Goal: Transaction & Acquisition: Book appointment/travel/reservation

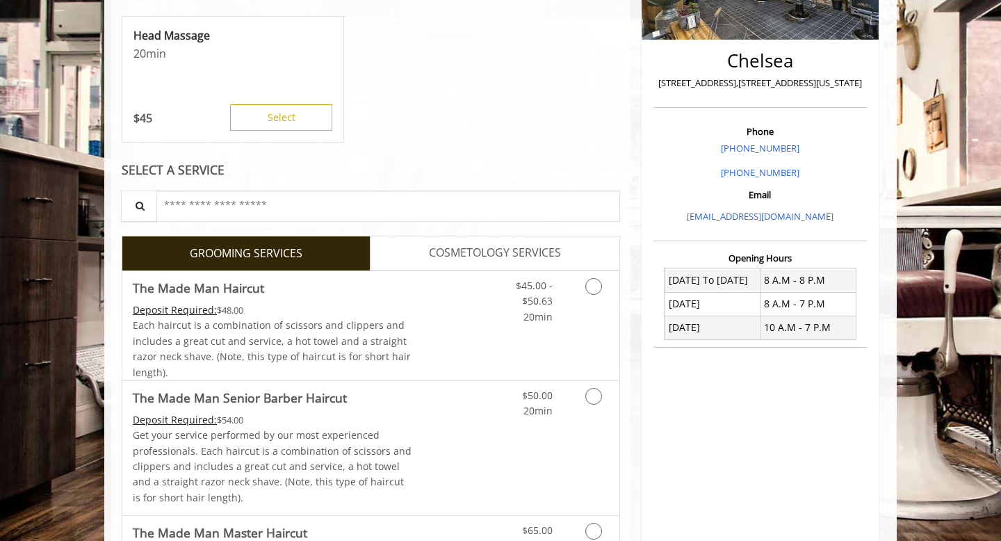
scroll to position [382, 0]
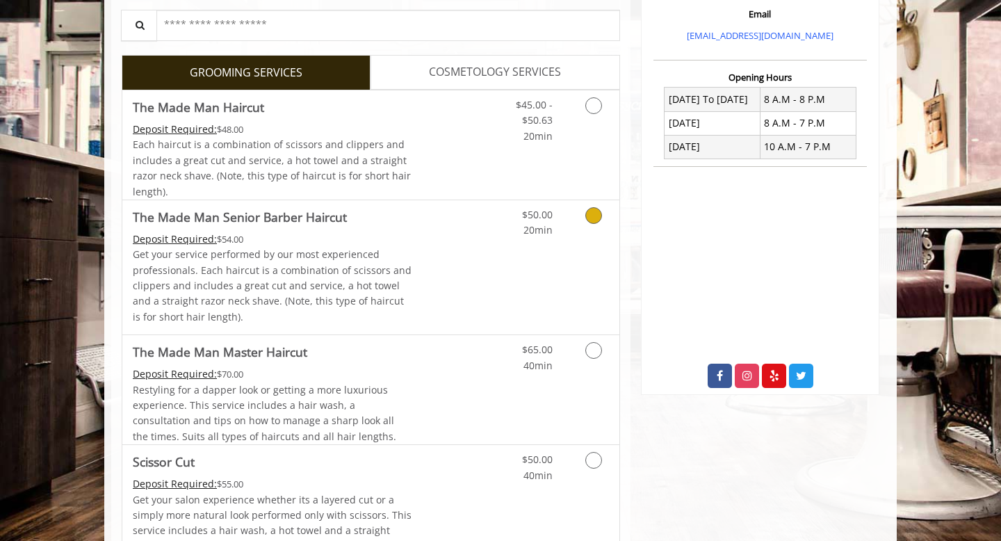
click at [480, 295] on link "Discounted Price" at bounding box center [453, 267] width 83 height 134
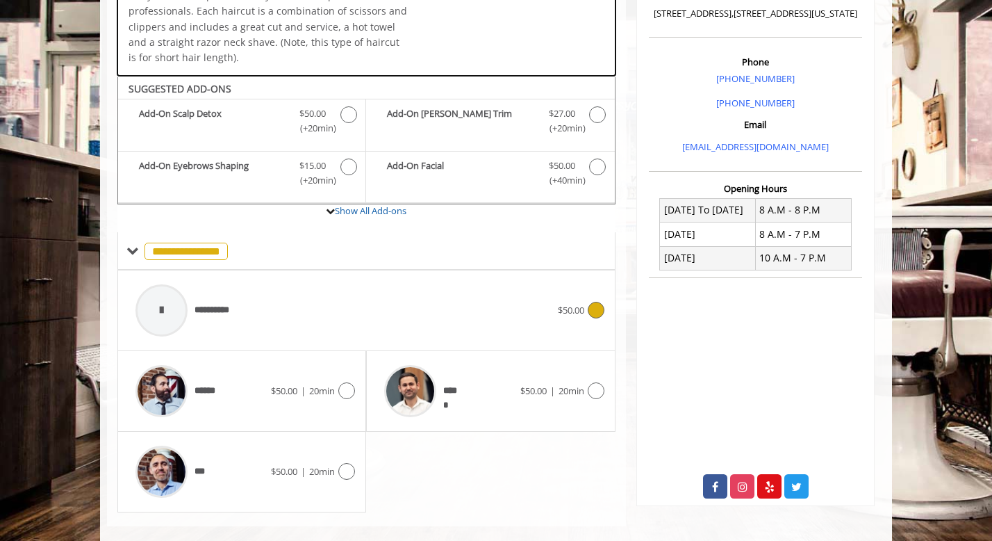
scroll to position [382, 0]
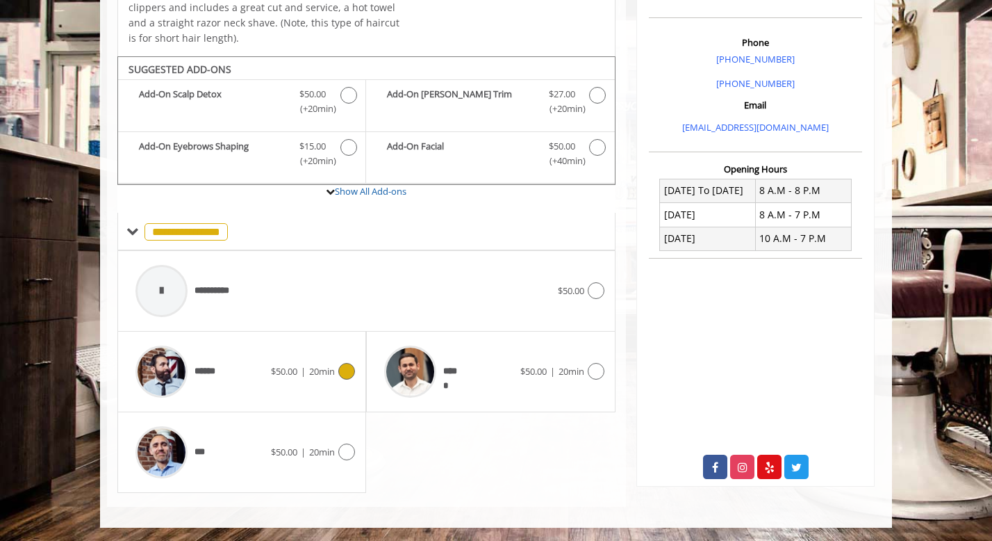
click at [306, 364] on span "$50.00 | 20min" at bounding box center [303, 371] width 64 height 15
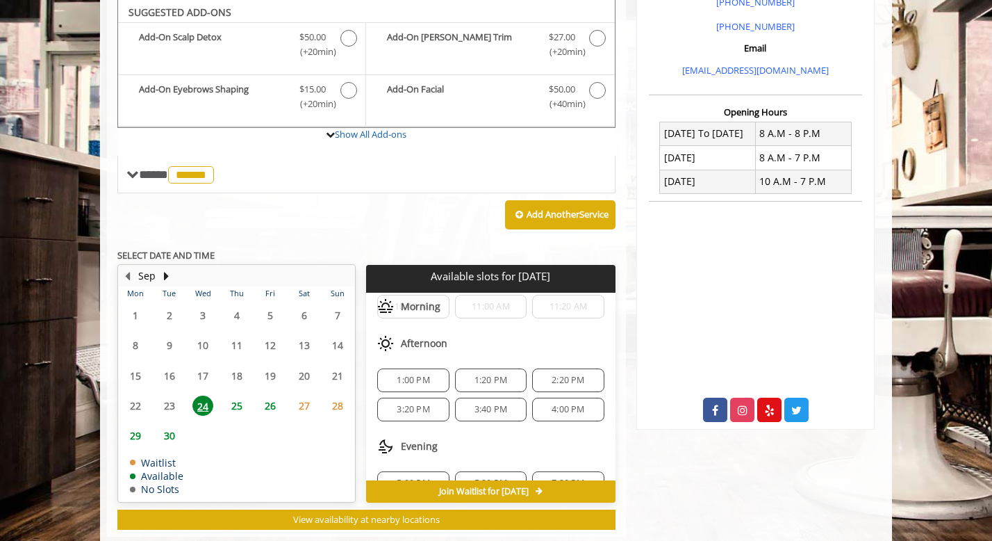
scroll to position [92, 0]
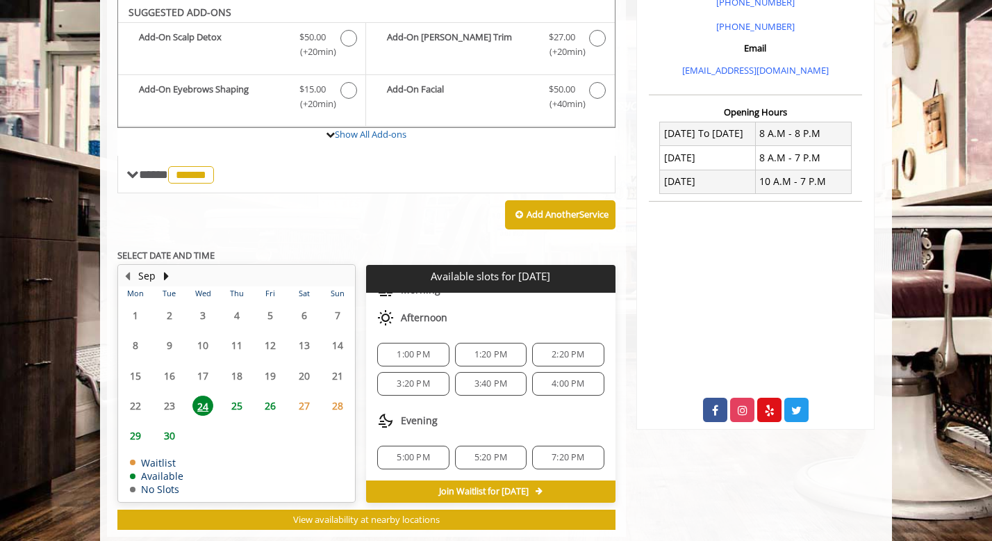
click at [493, 452] on span "5:20 PM" at bounding box center [491, 457] width 33 height 11
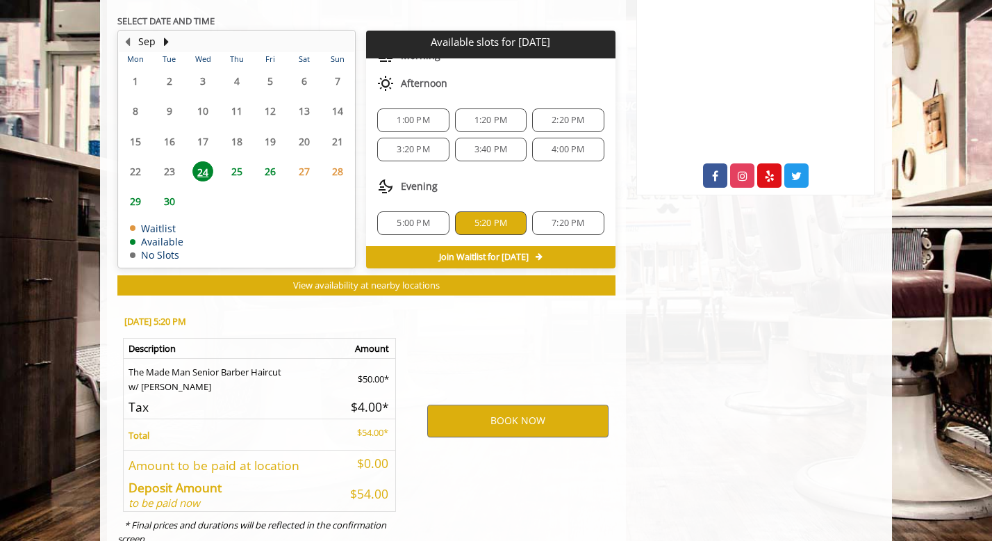
scroll to position [719, 0]
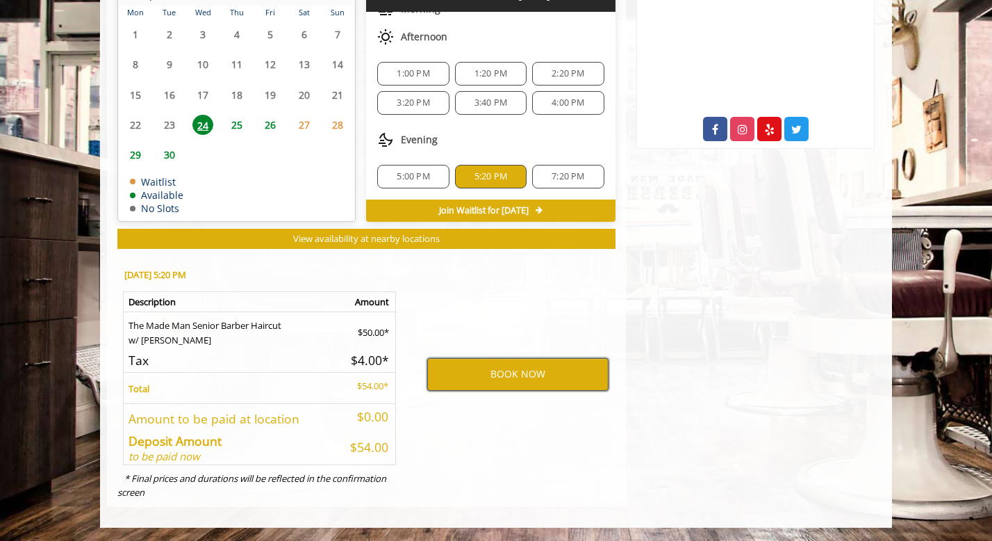
click at [507, 386] on button "BOOK NOW" at bounding box center [517, 374] width 181 height 32
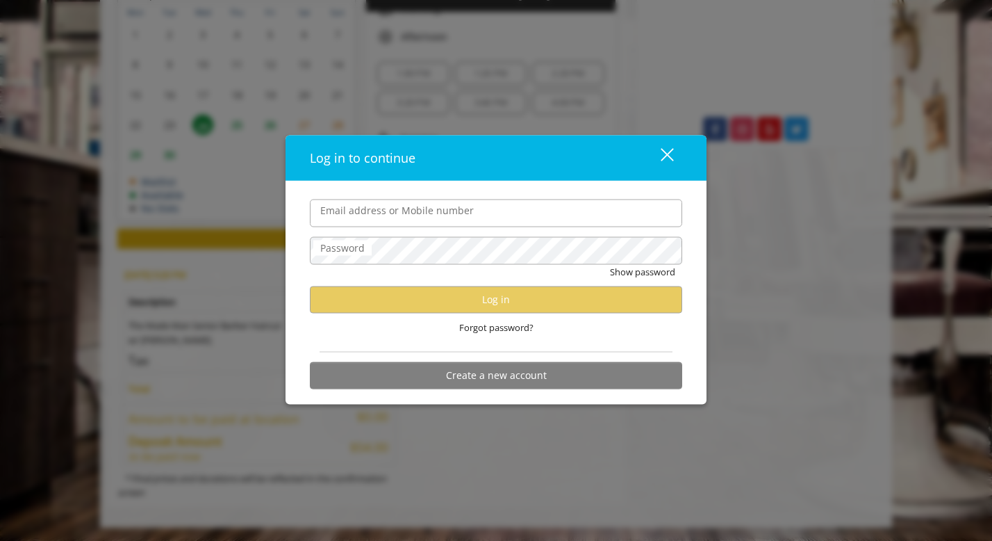
type input "**********"
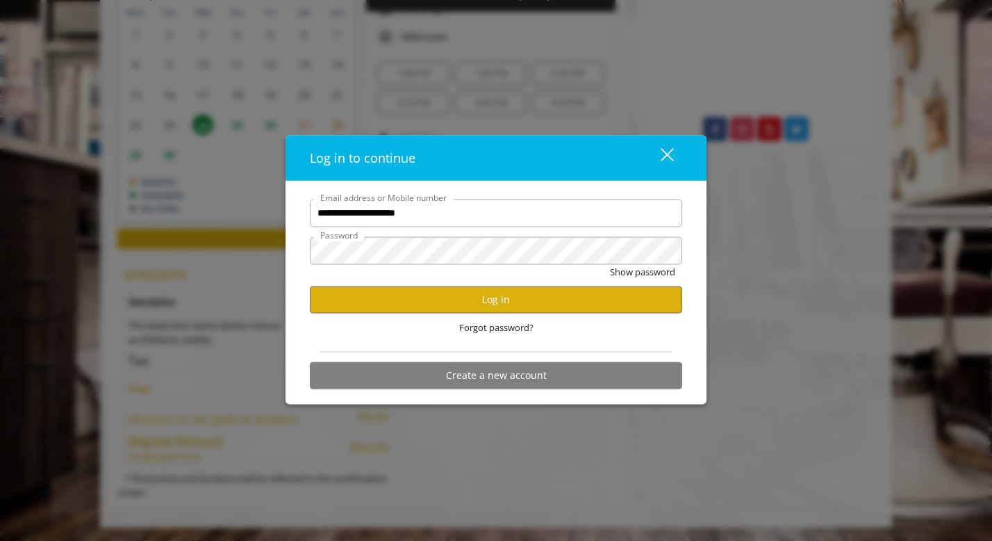
scroll to position [0, 0]
click at [521, 303] on button "Log in" at bounding box center [496, 299] width 373 height 27
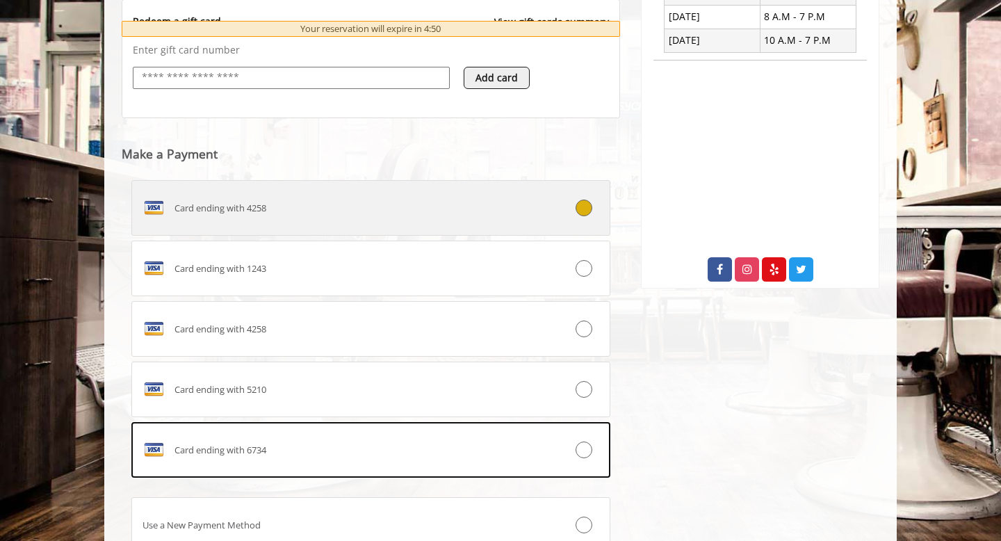
scroll to position [693, 0]
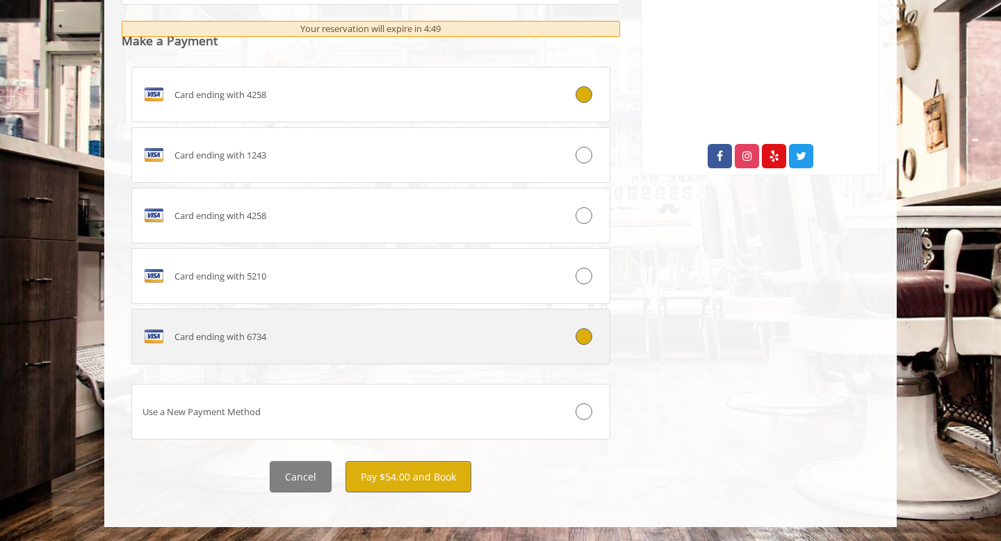
click at [450, 336] on div "Card ending with 6734" at bounding box center [331, 336] width 398 height 22
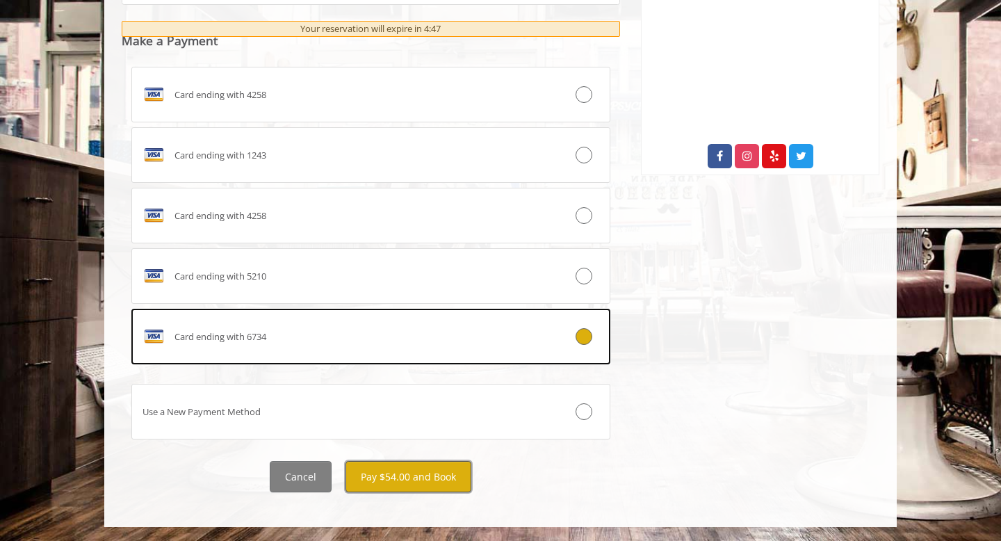
click at [433, 482] on button "Pay $54.00 and Book" at bounding box center [408, 476] width 126 height 31
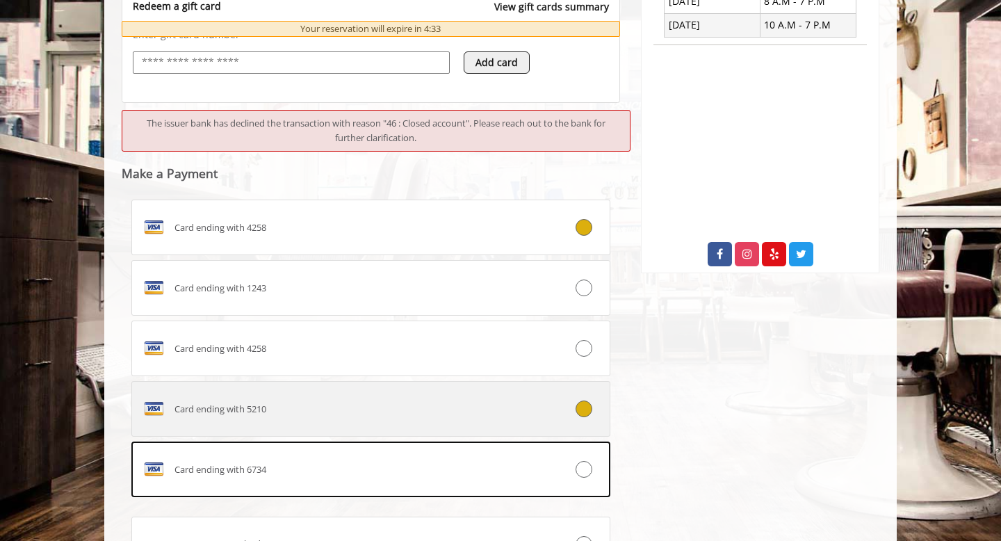
scroll to position [728, 0]
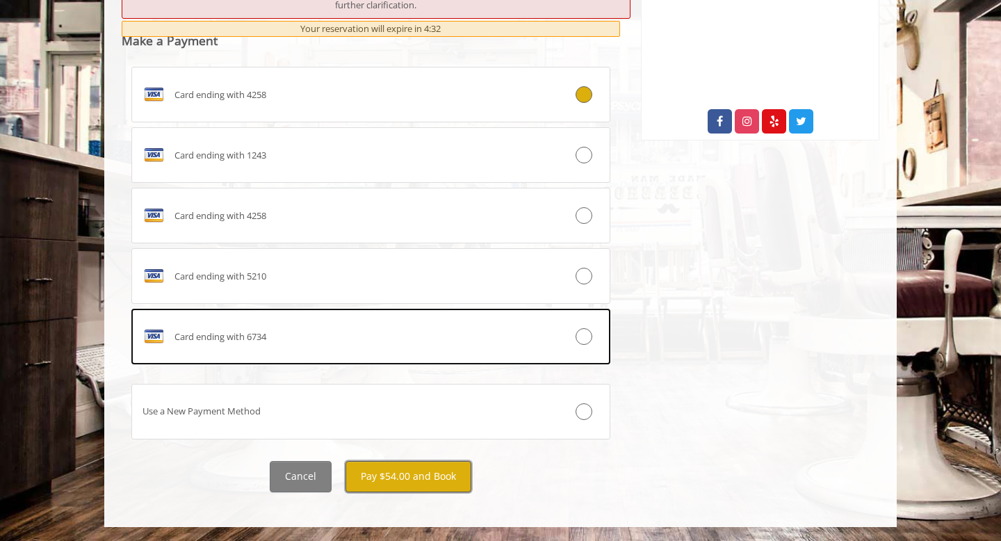
click at [411, 482] on button "Pay $54.00 and Book" at bounding box center [408, 476] width 126 height 31
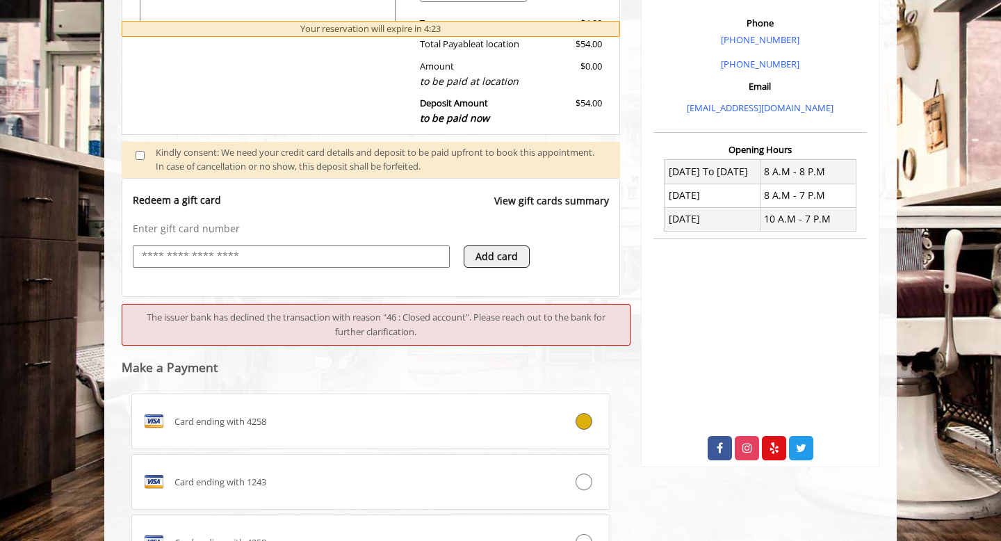
scroll to position [595, 0]
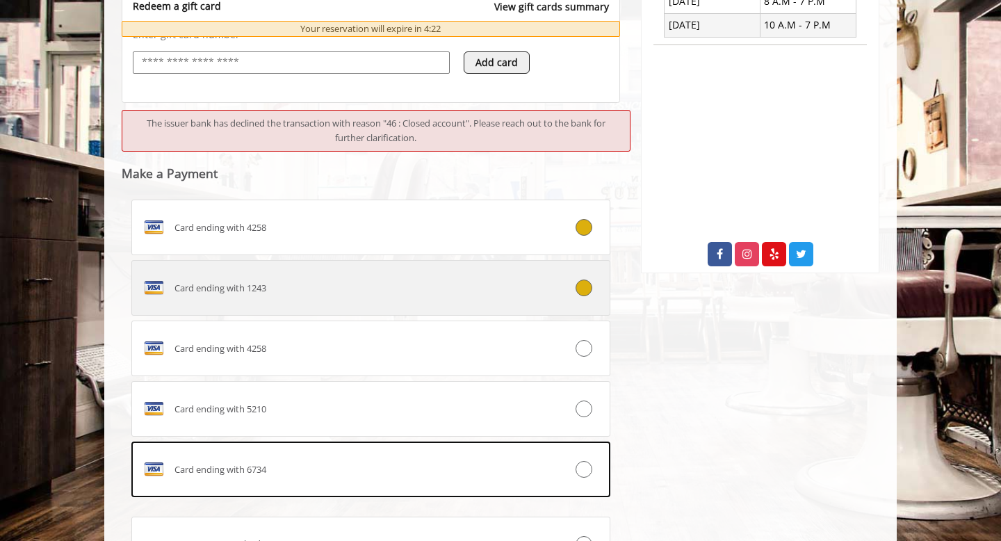
click at [375, 283] on div "Card ending with 1243" at bounding box center [331, 288] width 398 height 22
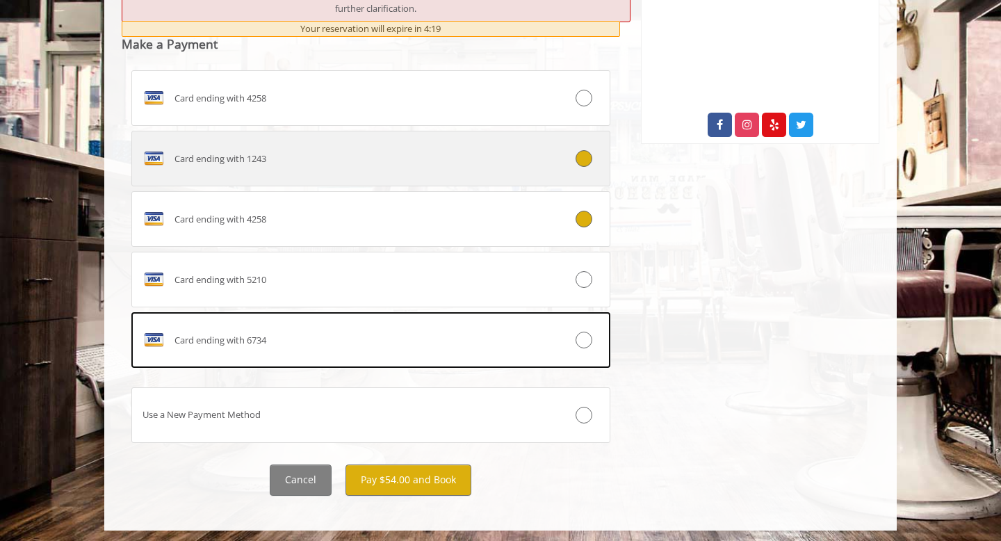
scroll to position [726, 0]
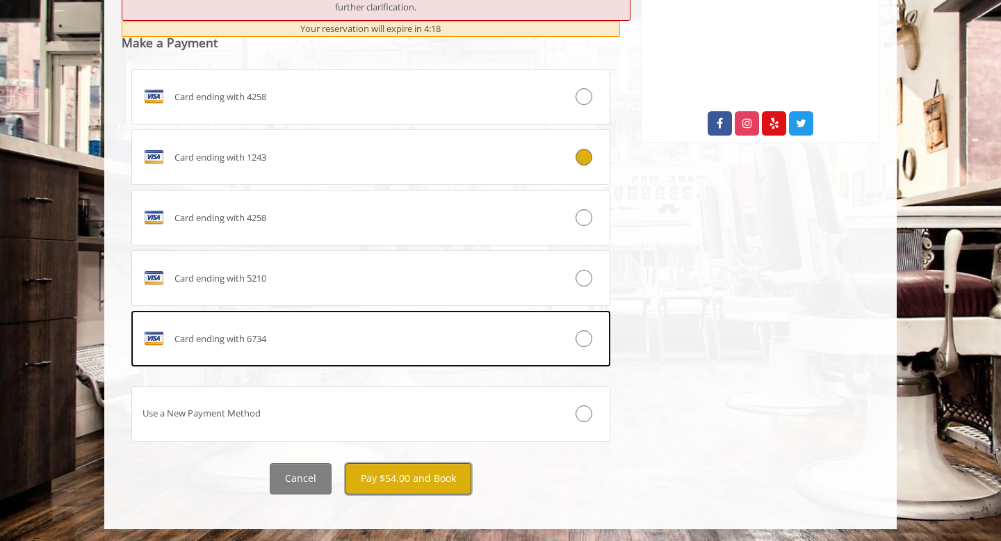
click at [450, 472] on button "Pay $54.00 and Book" at bounding box center [408, 478] width 126 height 31
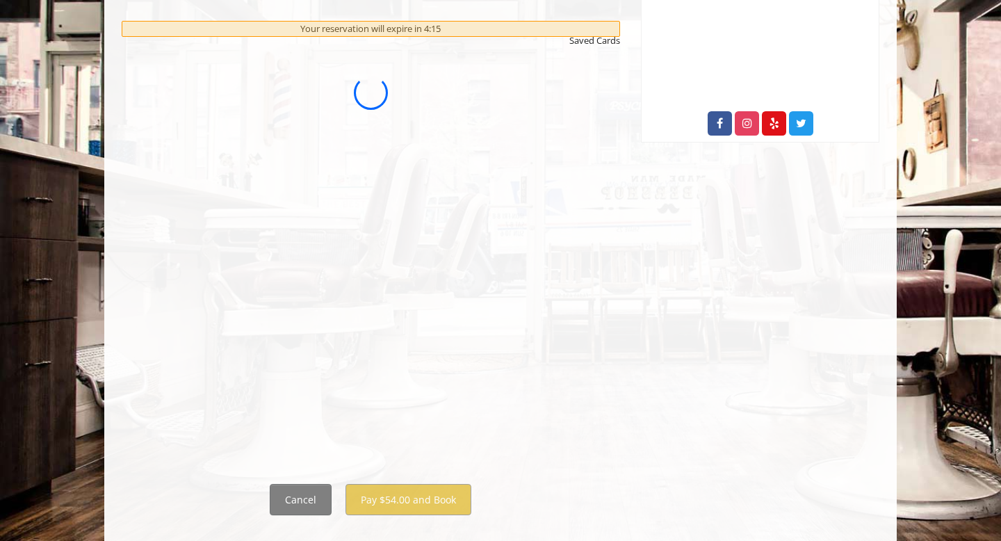
scroll to position [0, 0]
